Goal: Complete application form

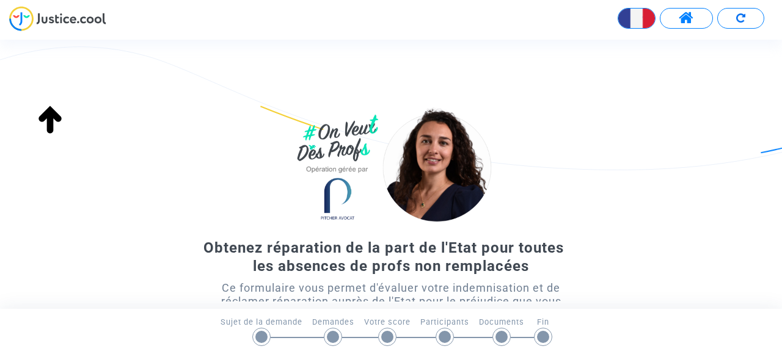
scroll to position [167, 0]
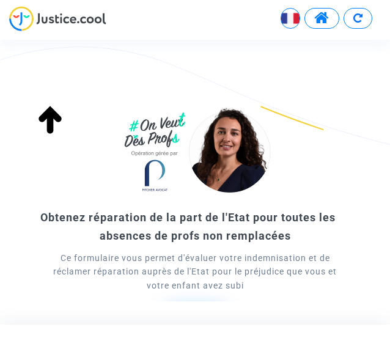
scroll to position [119, 0]
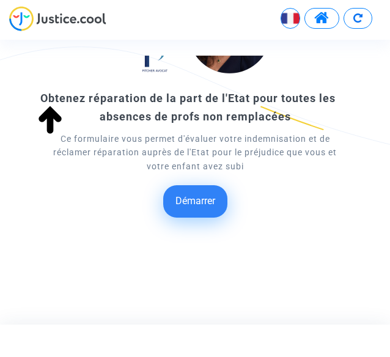
click at [193, 205] on button "Démarrer" at bounding box center [195, 201] width 64 height 32
